Goal: Find specific page/section

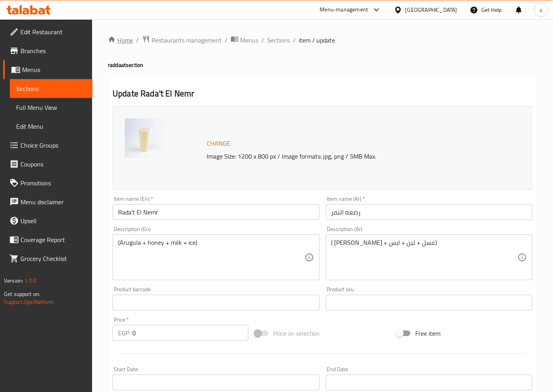
click at [120, 37] on link "Home" at bounding box center [120, 39] width 25 height 9
click at [222, 39] on ol "Home / Restaurants management / Menus / Sections / item / update" at bounding box center [322, 40] width 429 height 10
click at [209, 33] on div "Home / Restaurants management / Menus / Sections / item / update raddaat sectio…" at bounding box center [322, 302] width 461 height 566
click at [209, 46] on div "Home / Restaurants management / Menus / Sections / item / update raddaat sectio…" at bounding box center [322, 302] width 429 height 535
click at [207, 45] on span "Restaurants management" at bounding box center [187, 39] width 70 height 9
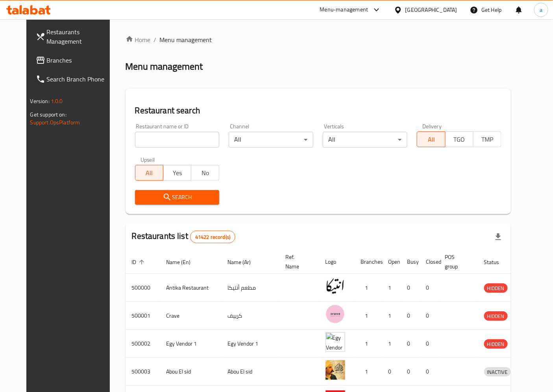
click at [47, 60] on span "Branches" at bounding box center [80, 60] width 66 height 9
